Goal: Information Seeking & Learning: Learn about a topic

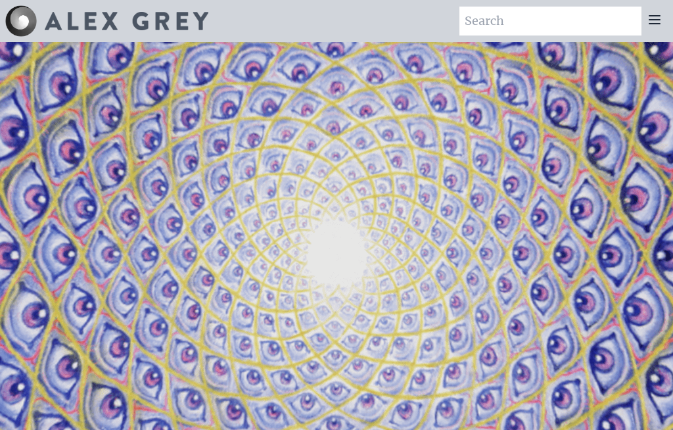
click at [656, 16] on icon at bounding box center [655, 20] width 11 height 8
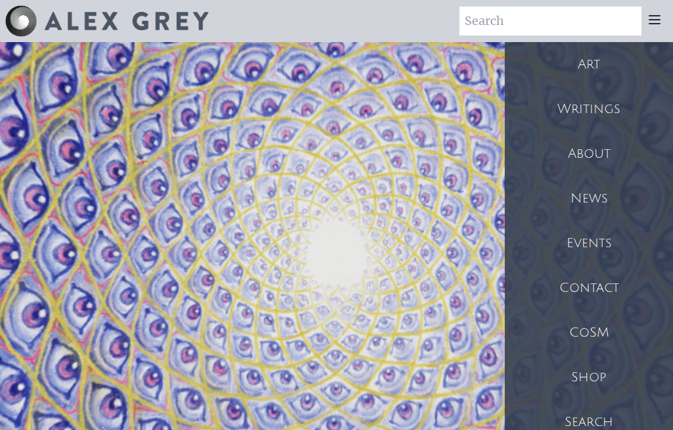
click at [596, 64] on div "Art" at bounding box center [589, 64] width 168 height 45
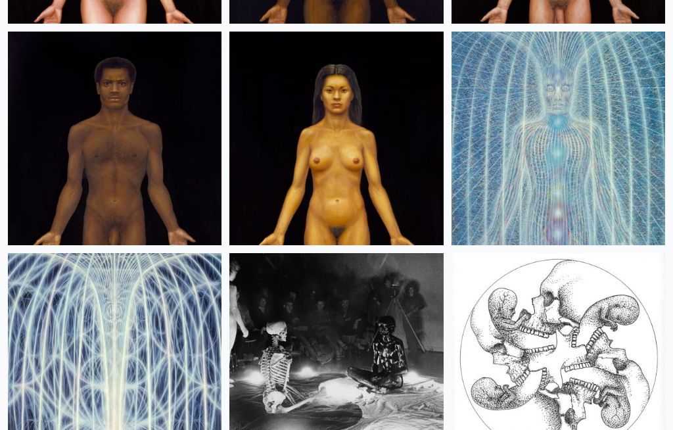
scroll to position [22520, 0]
click at [618, 107] on img at bounding box center [559, 139] width 214 height 214
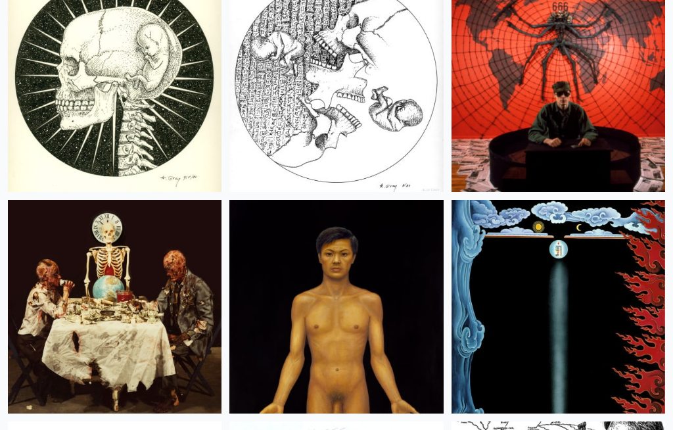
scroll to position [21677, 0]
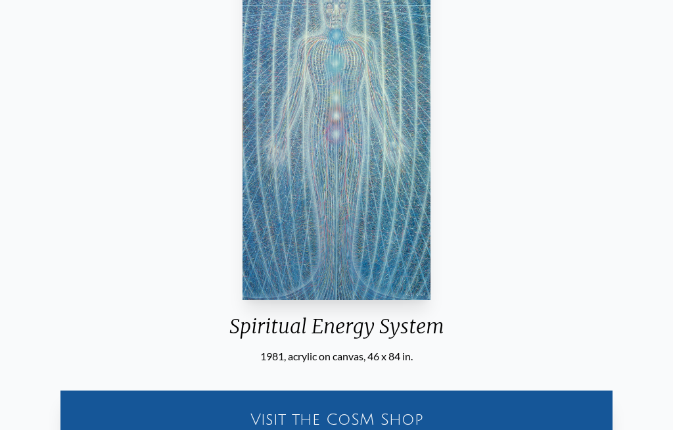
scroll to position [52, 0]
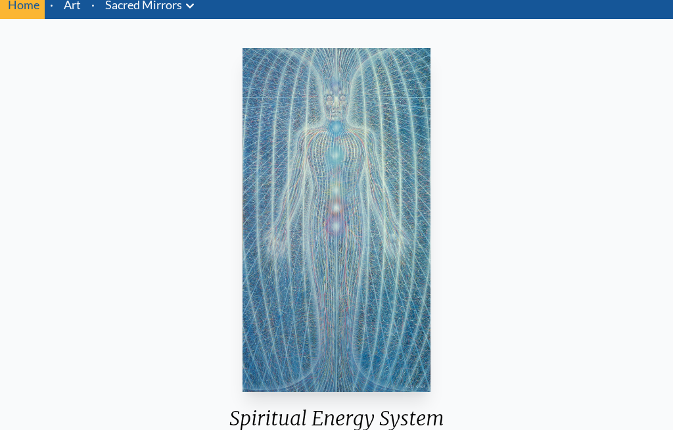
click at [378, 429] on div "Spiritual Energy System" at bounding box center [337, 423] width 236 height 34
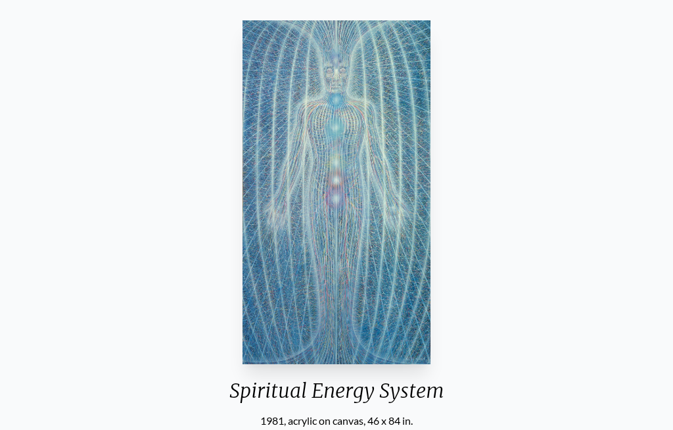
scroll to position [79, 0]
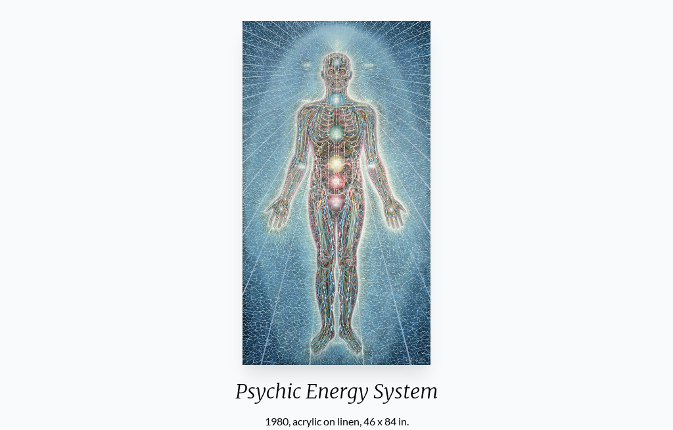
click at [609, 151] on div "Psychic Energy System 1980, acrylic on linen, 46 x 84 in. Visit the CoSM Shop P…" at bounding box center [337, 417] width 652 height 803
click at [645, 126] on div "Psychic Energy System 1980, acrylic on linen, 46 x 84 in. Visit the CoSM Shop P…" at bounding box center [337, 417] width 652 height 803
